Goal: Task Accomplishment & Management: Use online tool/utility

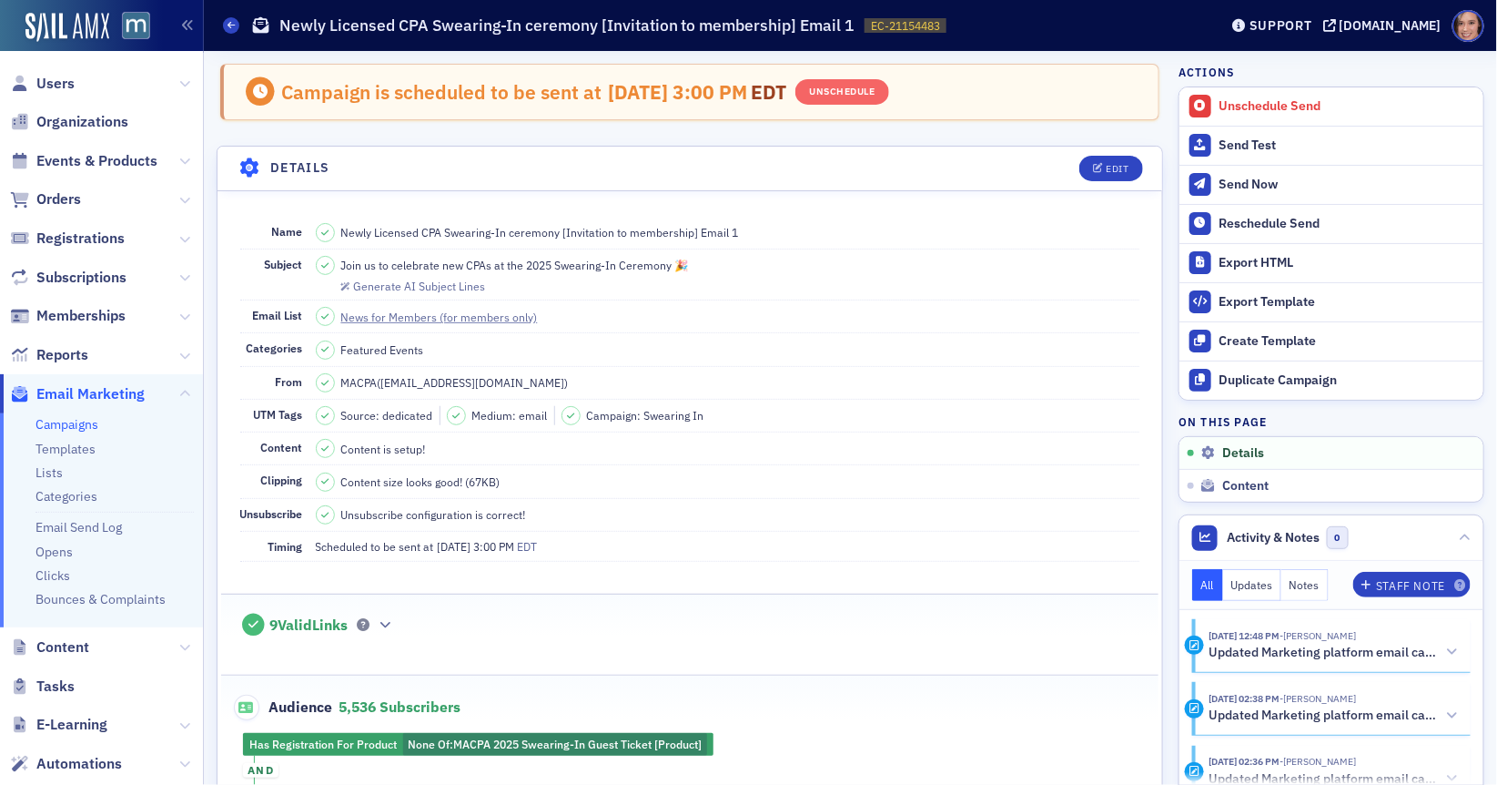
scroll to position [49, 0]
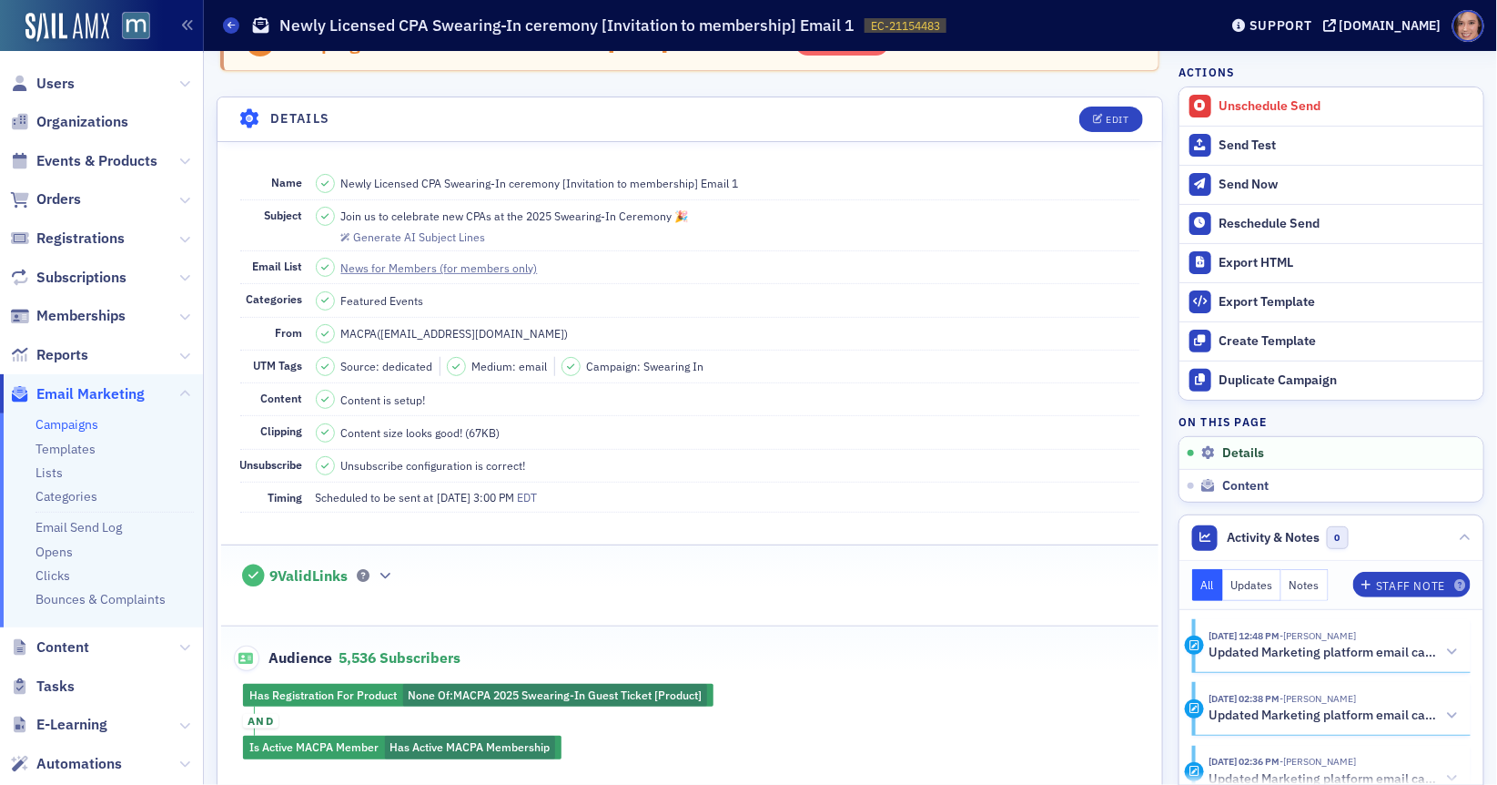
click at [55, 429] on link "Campaigns" at bounding box center [66, 424] width 63 height 16
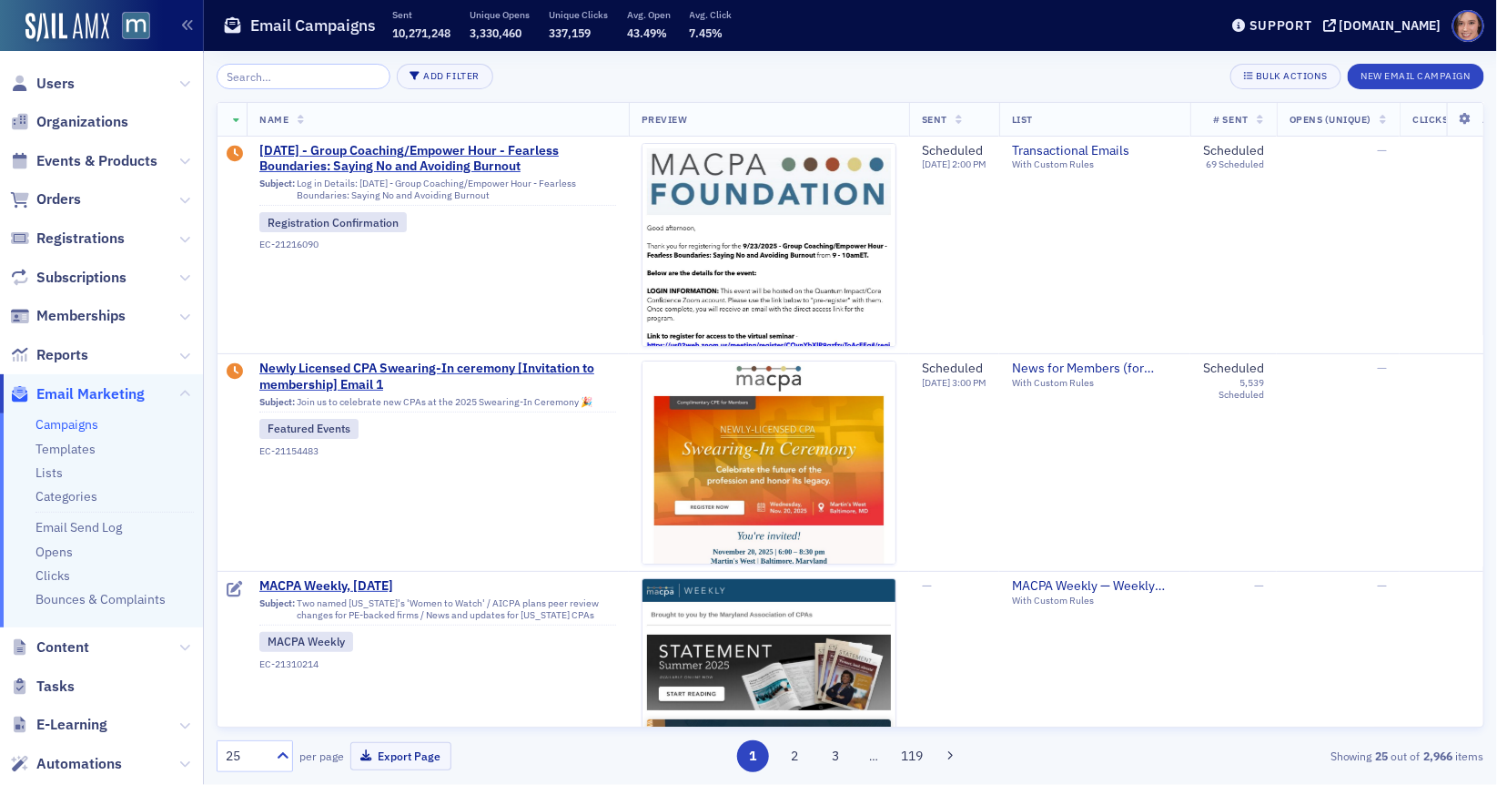
click at [328, 80] on input "search" at bounding box center [304, 76] width 174 height 25
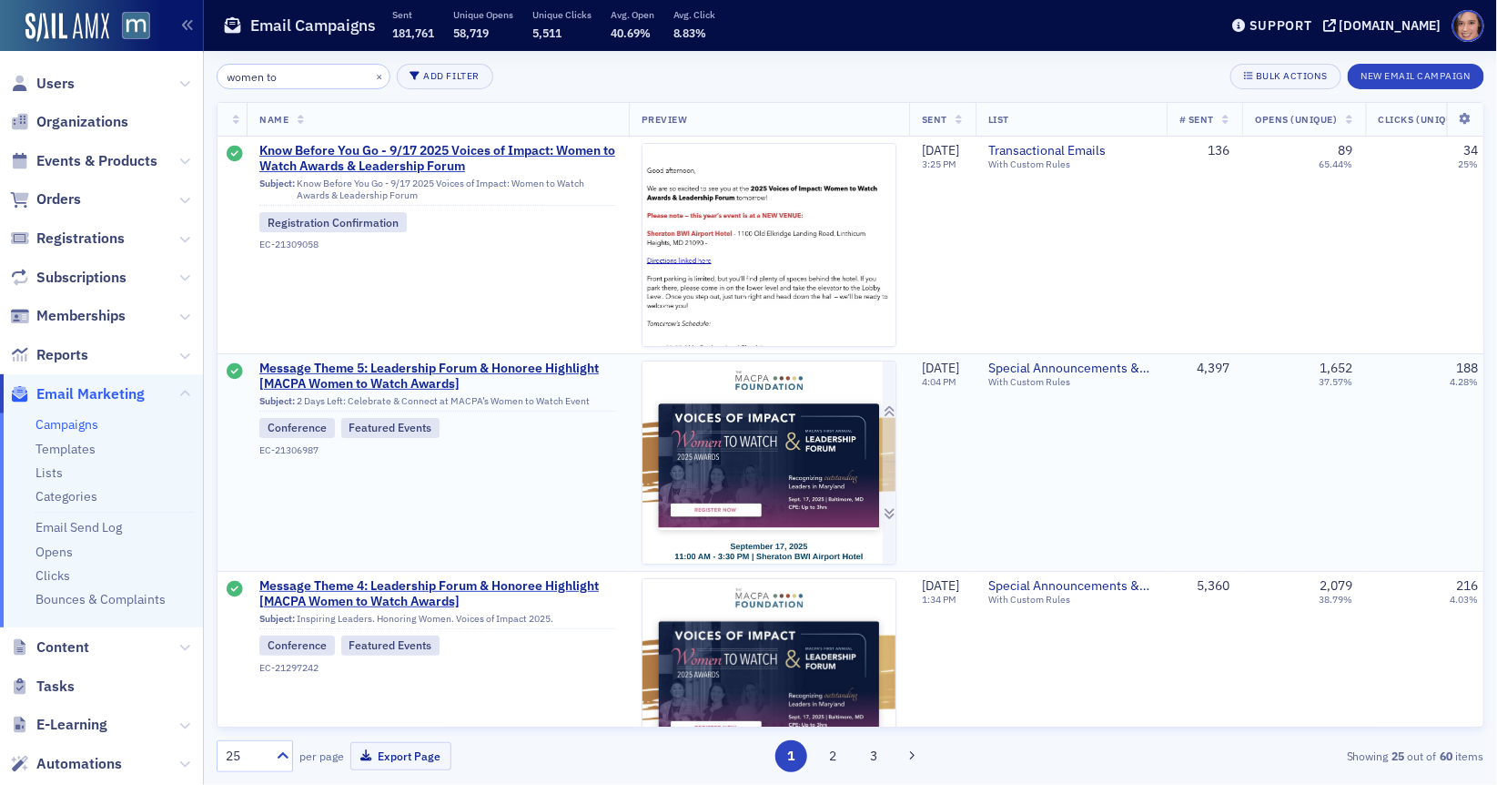
type input "women to"
click at [744, 432] on img at bounding box center [769, 758] width 253 height 795
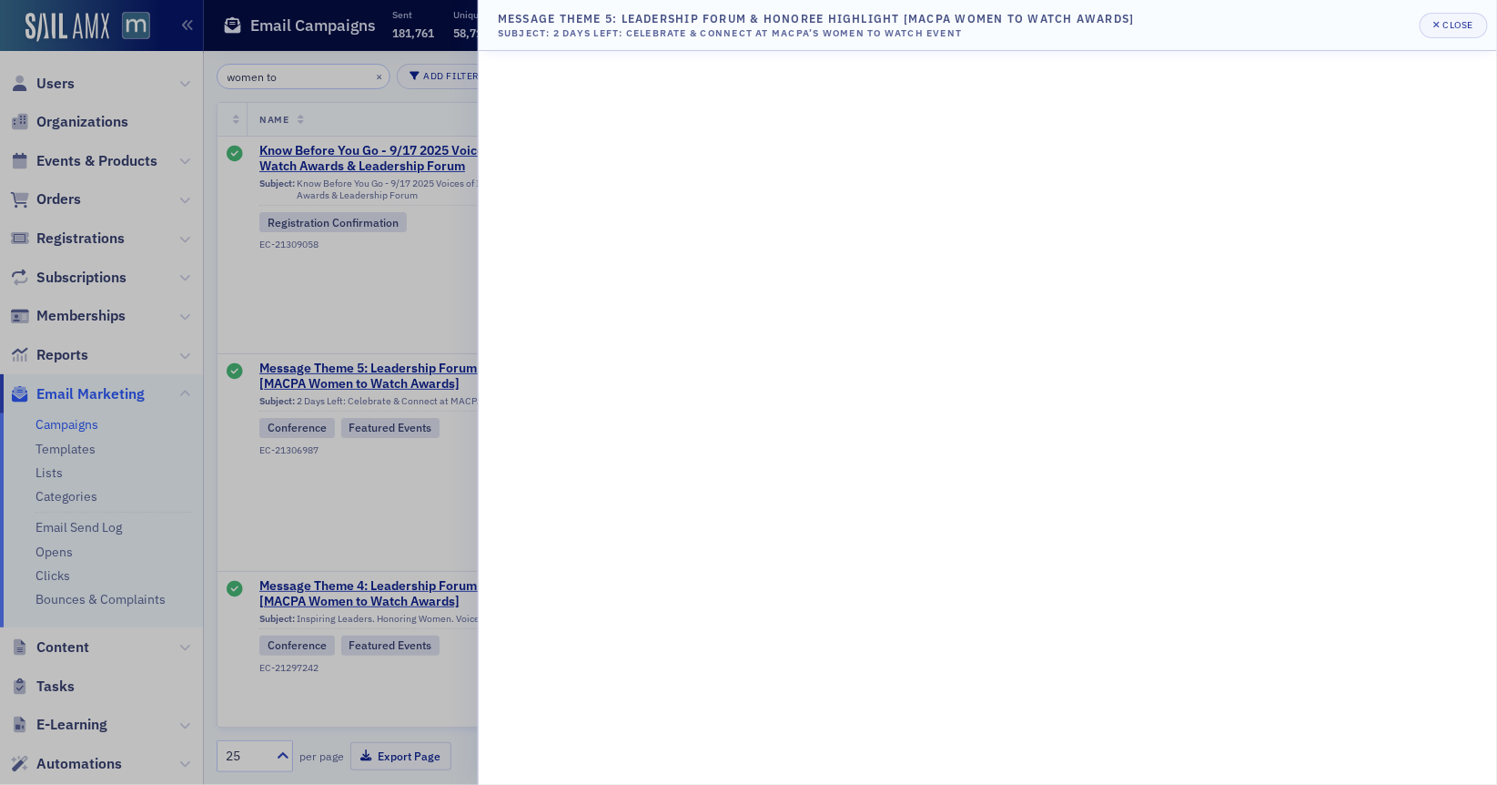
click at [314, 159] on div at bounding box center [748, 392] width 1497 height 785
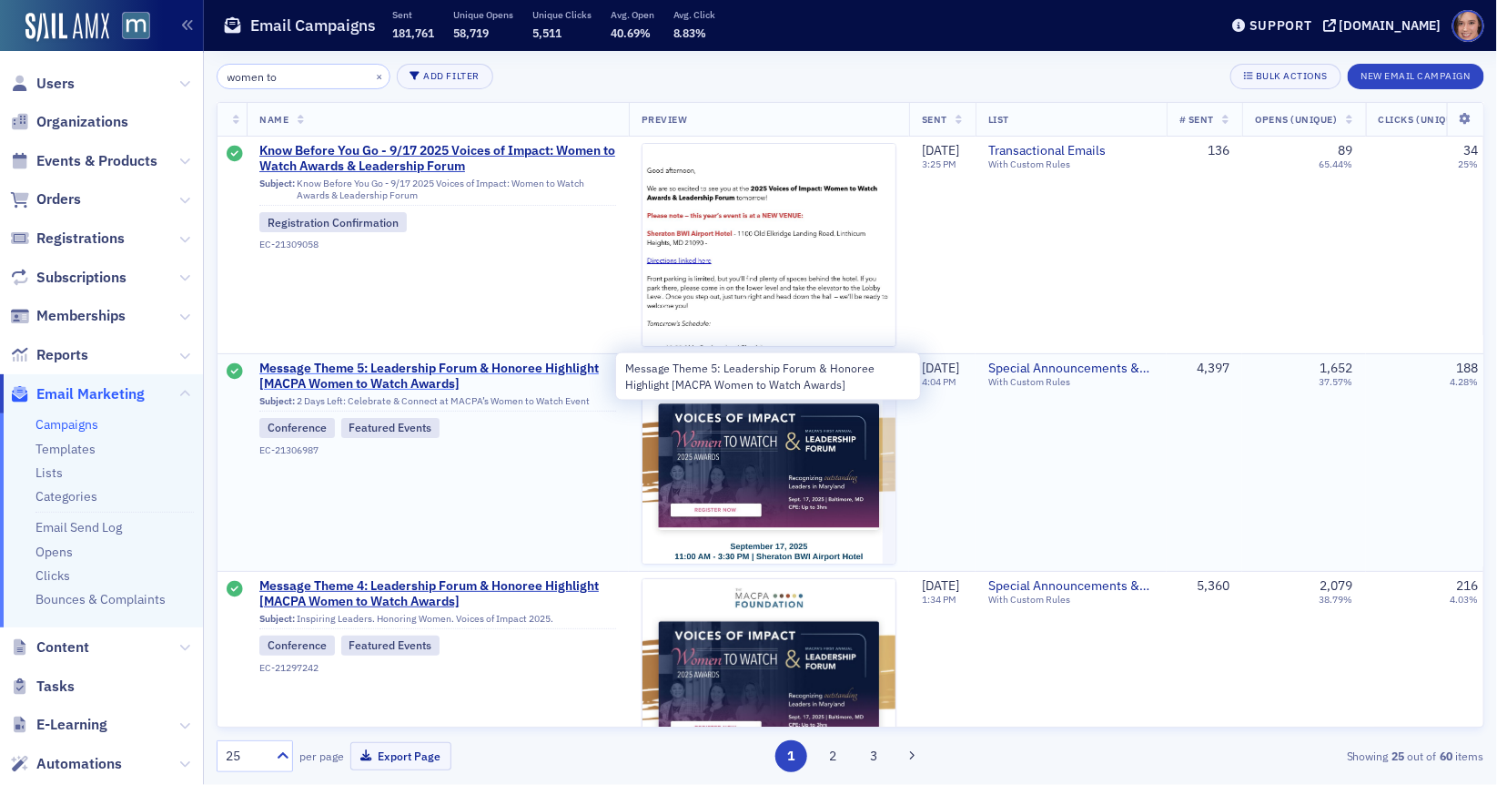
click at [432, 376] on span "Message Theme 5: Leadership Forum & Honoree Highlight [MACPA Women to Watch Awa…" at bounding box center [437, 376] width 357 height 32
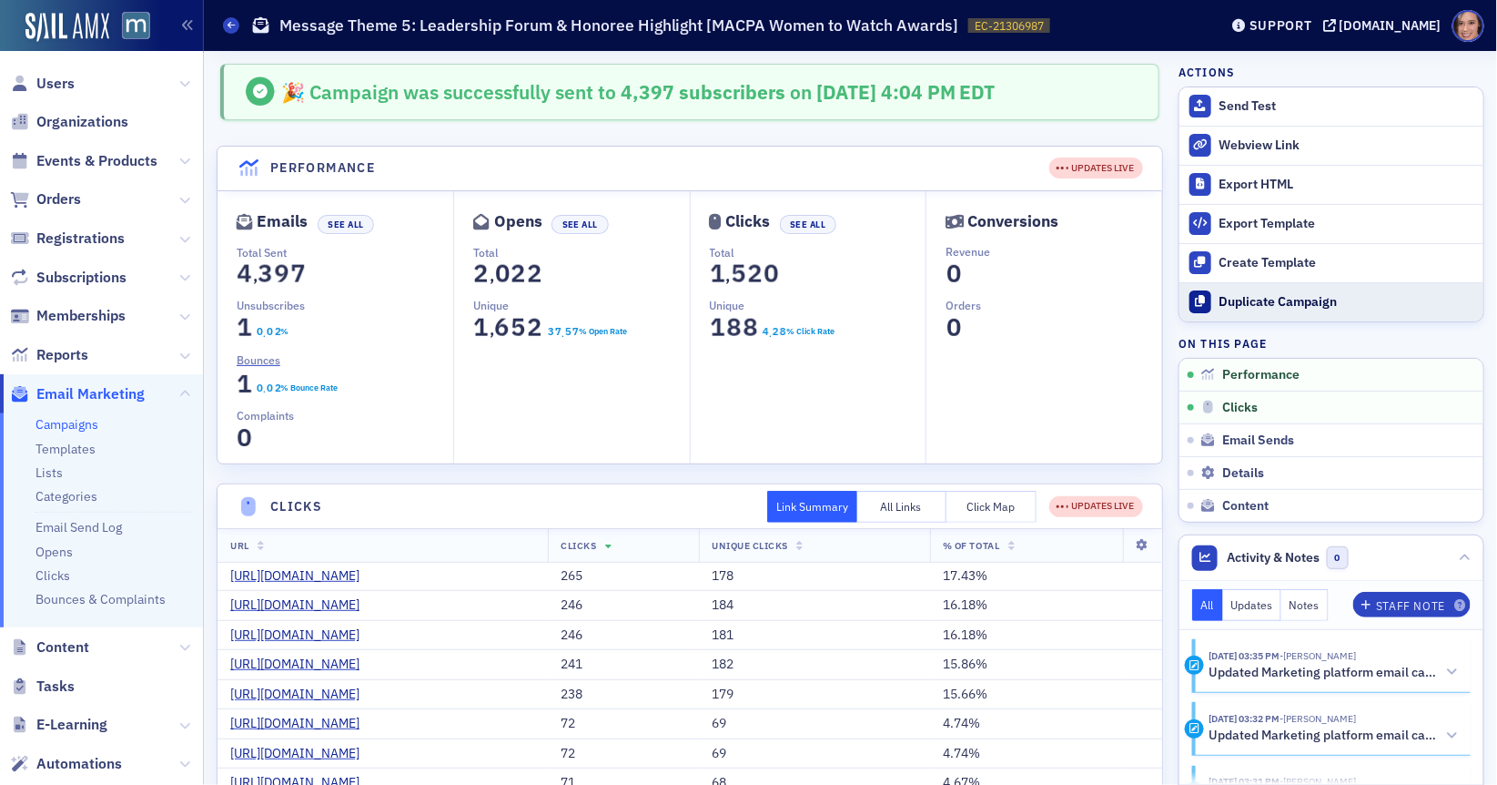
click at [1258, 300] on div "Duplicate Campaign" at bounding box center [1347, 302] width 255 height 16
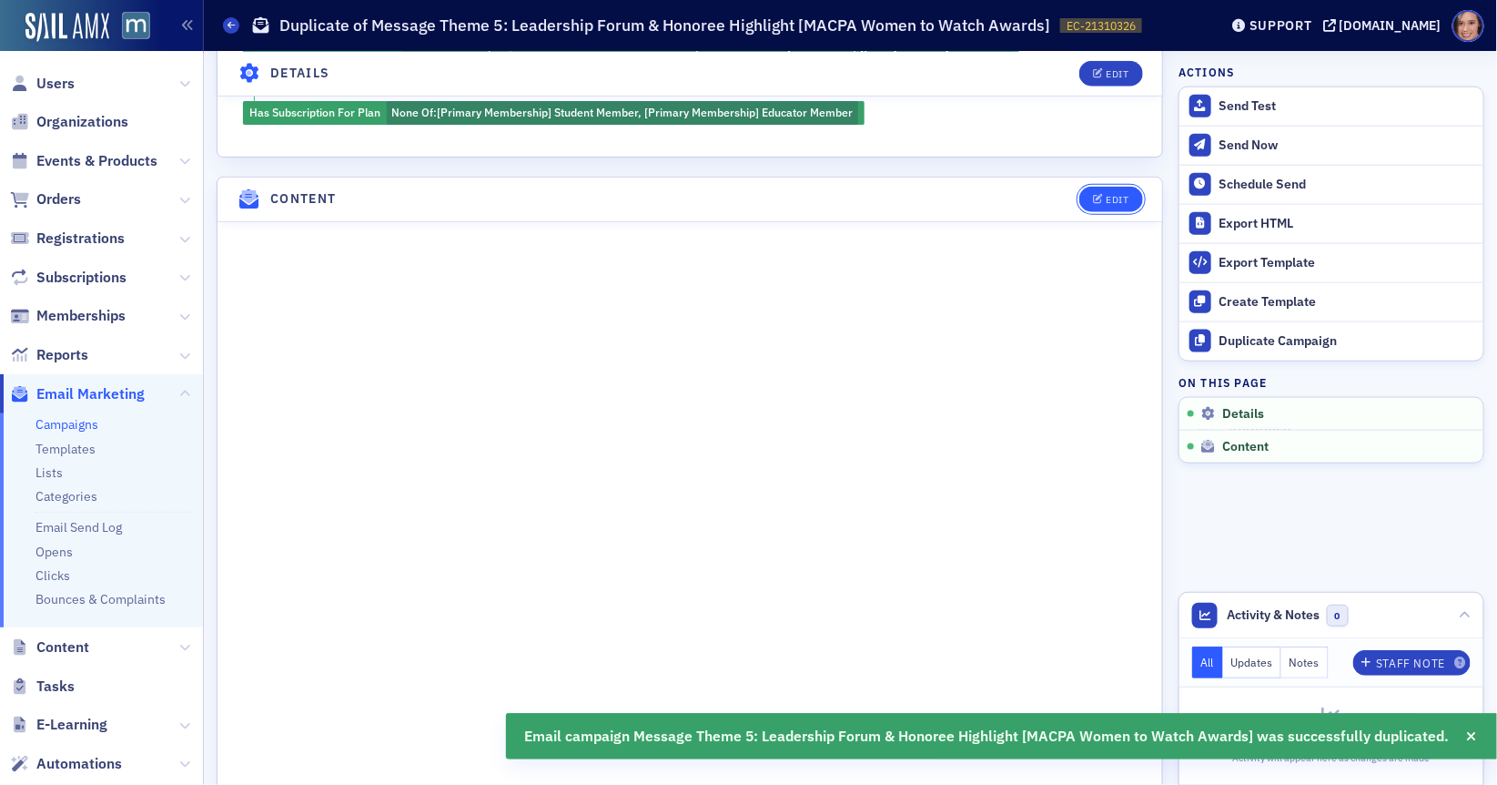
click at [1108, 195] on div "Edit" at bounding box center [1117, 200] width 23 height 10
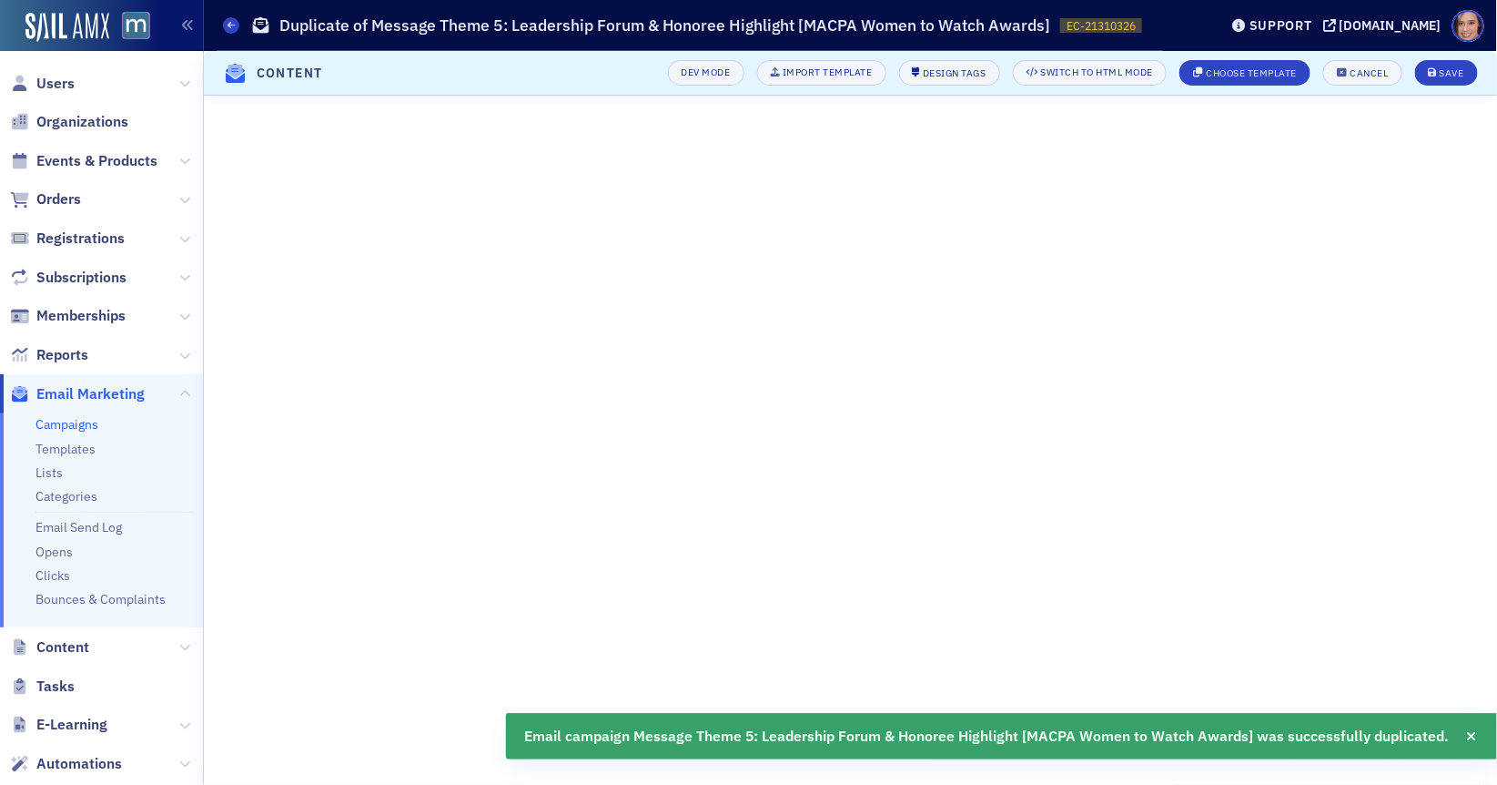
scroll to position [143, 0]
